Goal: Information Seeking & Learning: Learn about a topic

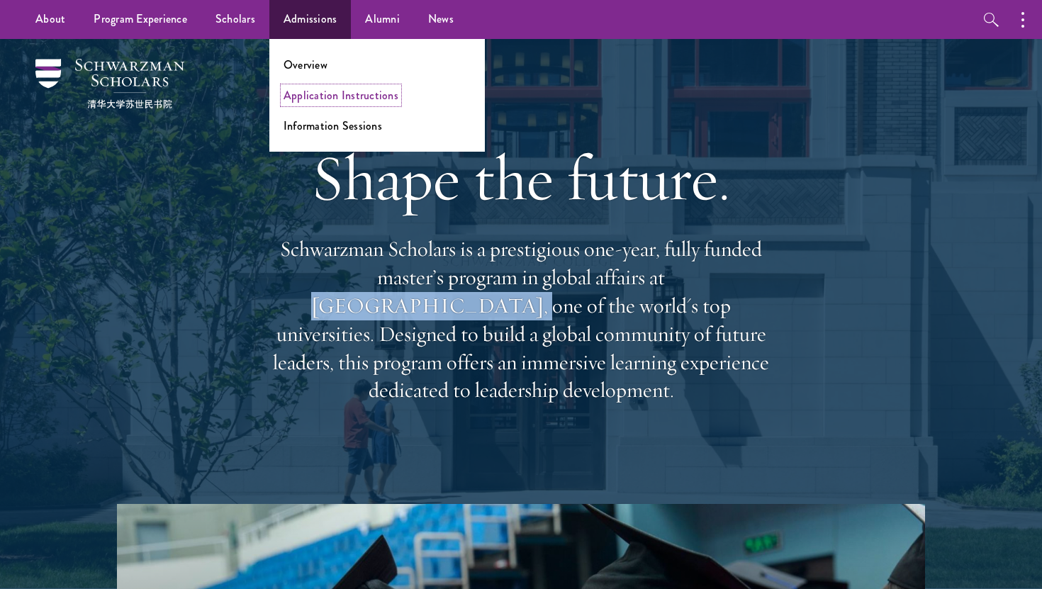
click at [334, 102] on link "Application Instructions" at bounding box center [341, 95] width 115 height 16
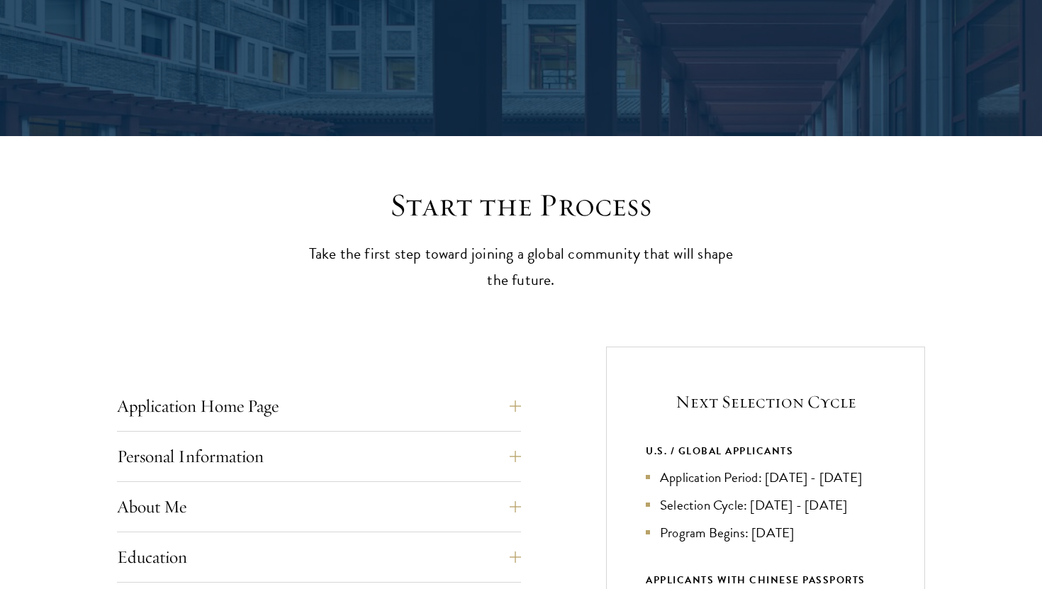
scroll to position [390, 0]
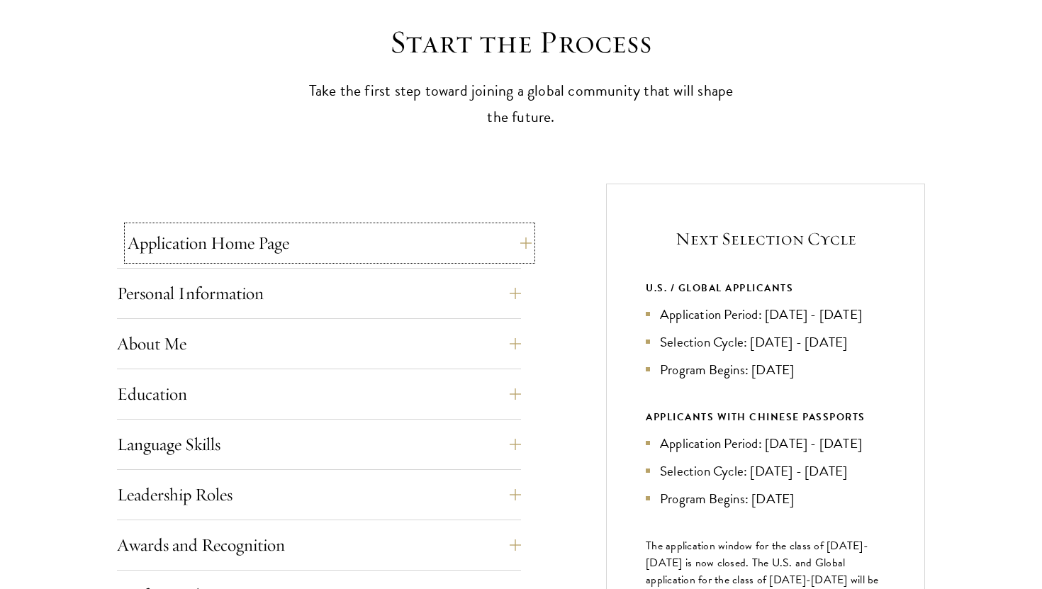
click at [323, 248] on button "Application Home Page" at bounding box center [330, 243] width 404 height 34
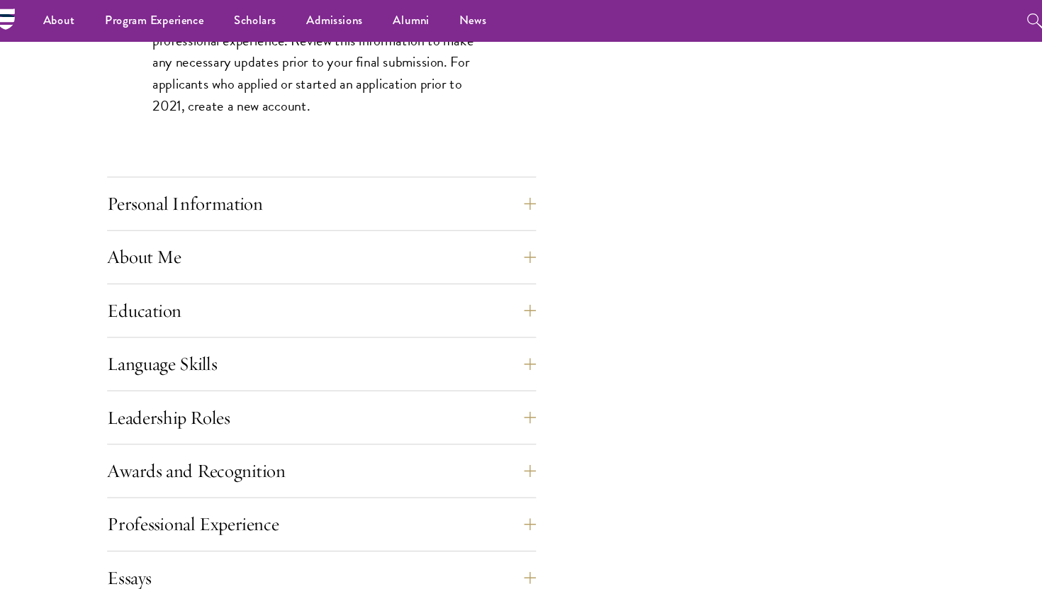
scroll to position [919, 0]
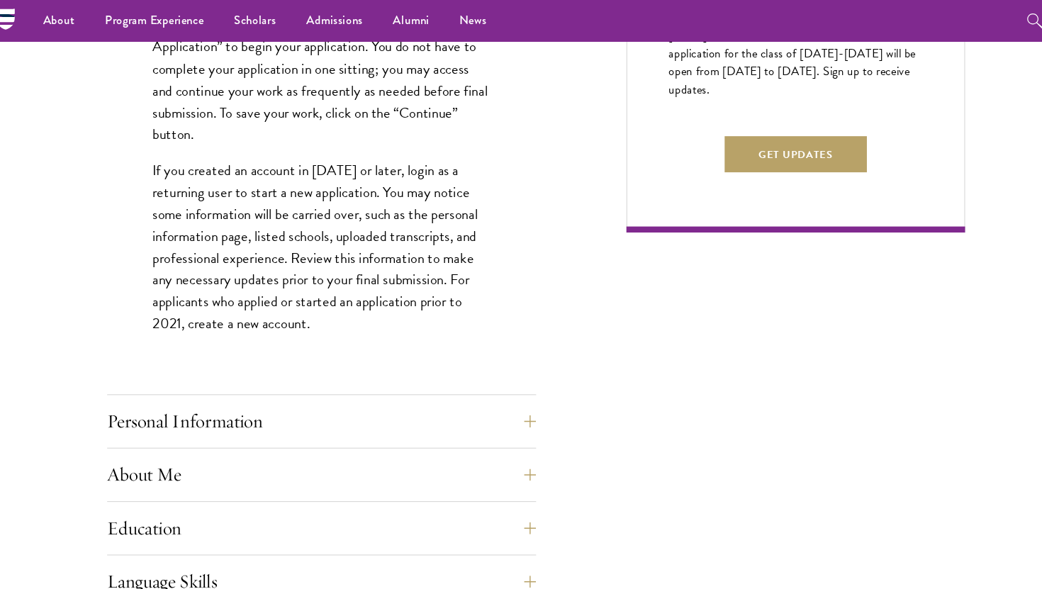
click at [16, 181] on div "Start the Process Take the first step toward joining a global community that wi…" at bounding box center [521, 310] width 1042 height 1634
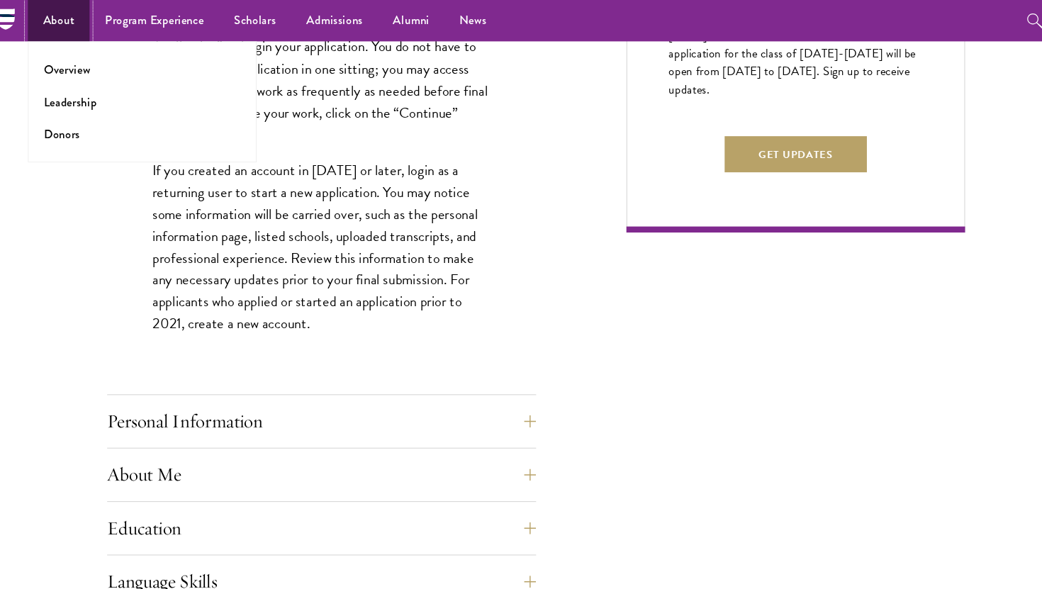
click at [72, 21] on link "About" at bounding box center [72, 19] width 58 height 39
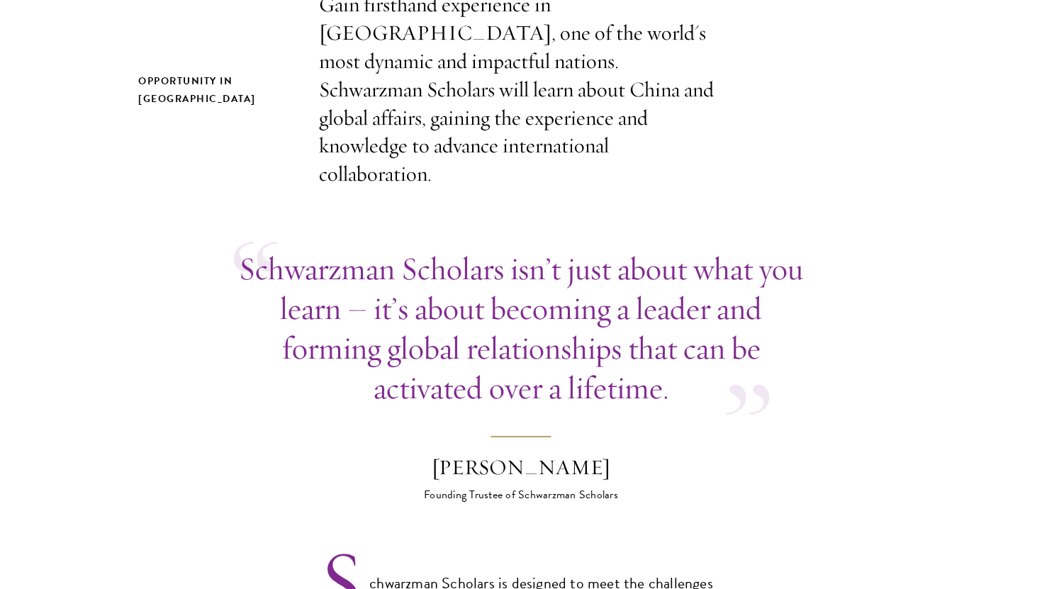
scroll to position [553, 0]
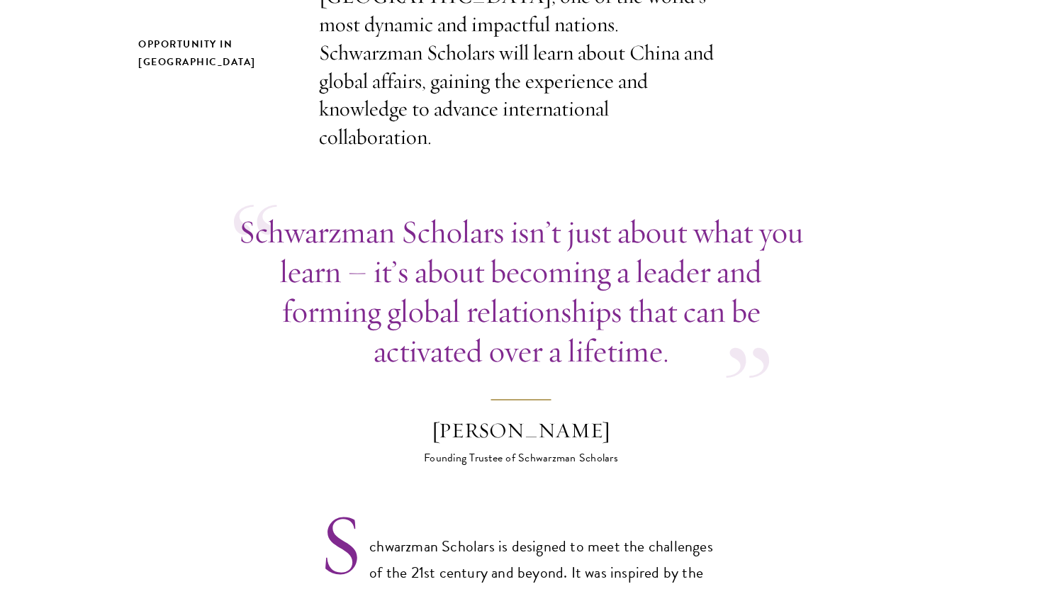
drag, startPoint x: 474, startPoint y: 240, endPoint x: 478, endPoint y: 259, distance: 19.6
click at [478, 259] on p "Schwarzman Scholars isn’t just about what you learn – it’s about becoming a lea…" at bounding box center [521, 291] width 574 height 159
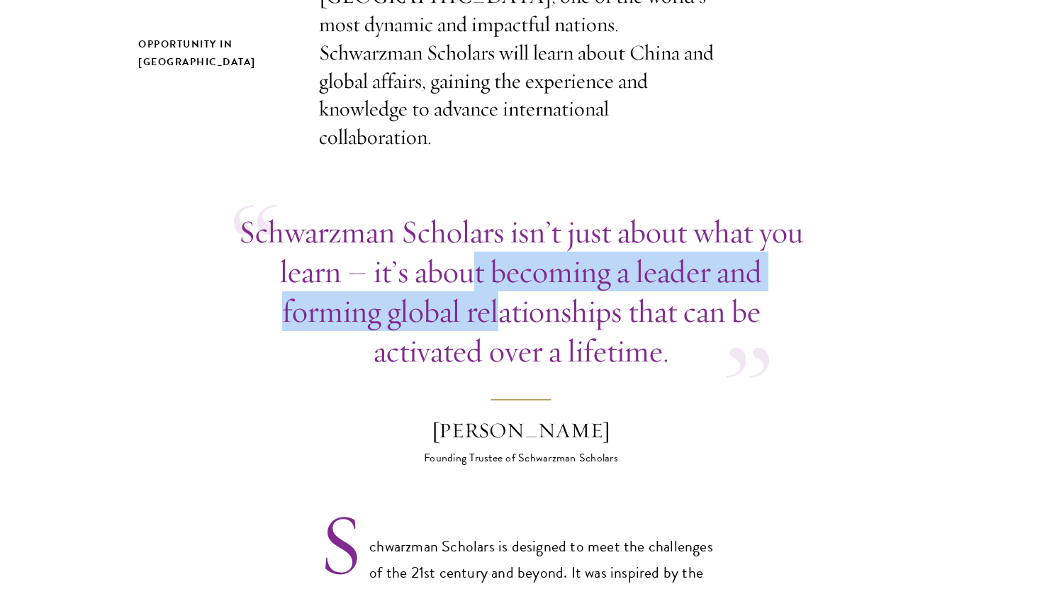
drag, startPoint x: 494, startPoint y: 280, endPoint x: 468, endPoint y: 262, distance: 31.7
click at [468, 262] on p "Schwarzman Scholars isn’t just about what you learn – it’s about becoming a lea…" at bounding box center [521, 291] width 574 height 159
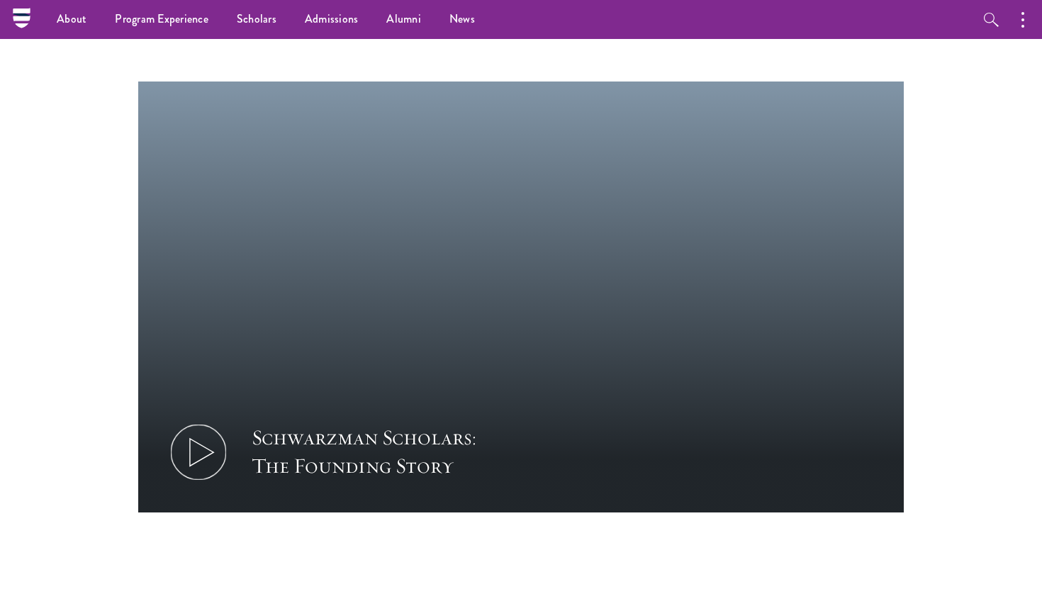
scroll to position [1471, 0]
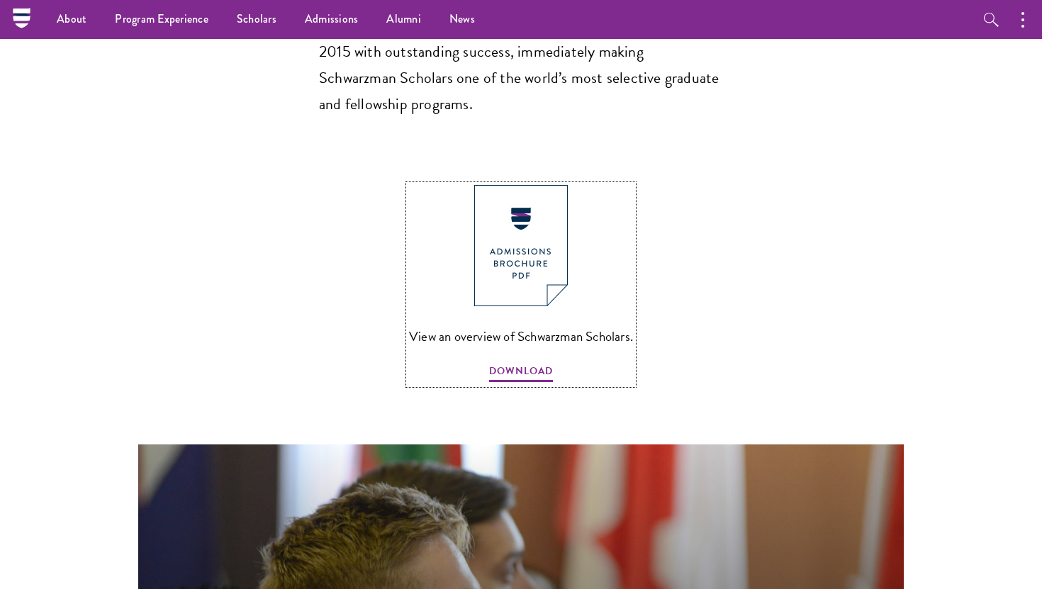
click at [543, 185] on img at bounding box center [521, 245] width 94 height 121
